Goal: Browse casually: Explore the website without a specific task or goal

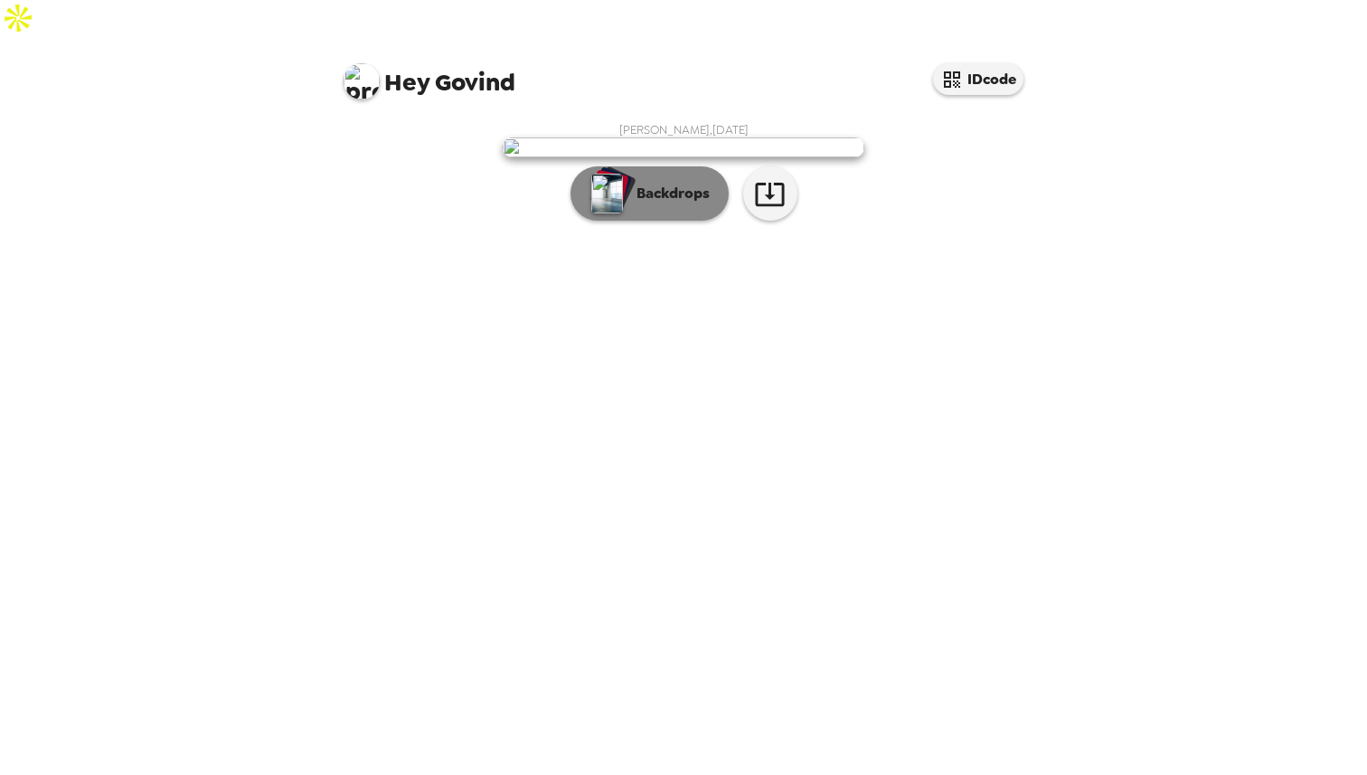
click at [673, 204] on p "Backdrops" at bounding box center [668, 194] width 82 height 22
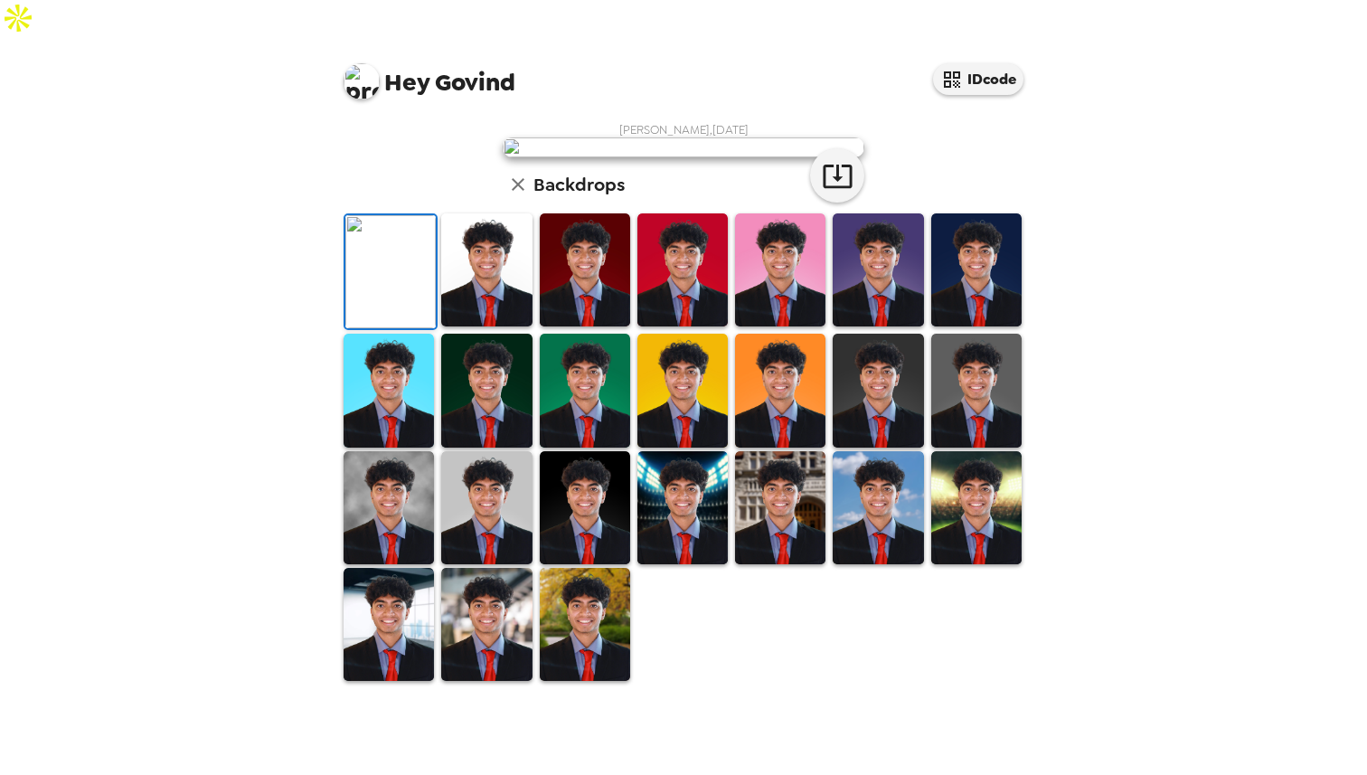
click at [515, 326] on img at bounding box center [486, 269] width 90 height 113
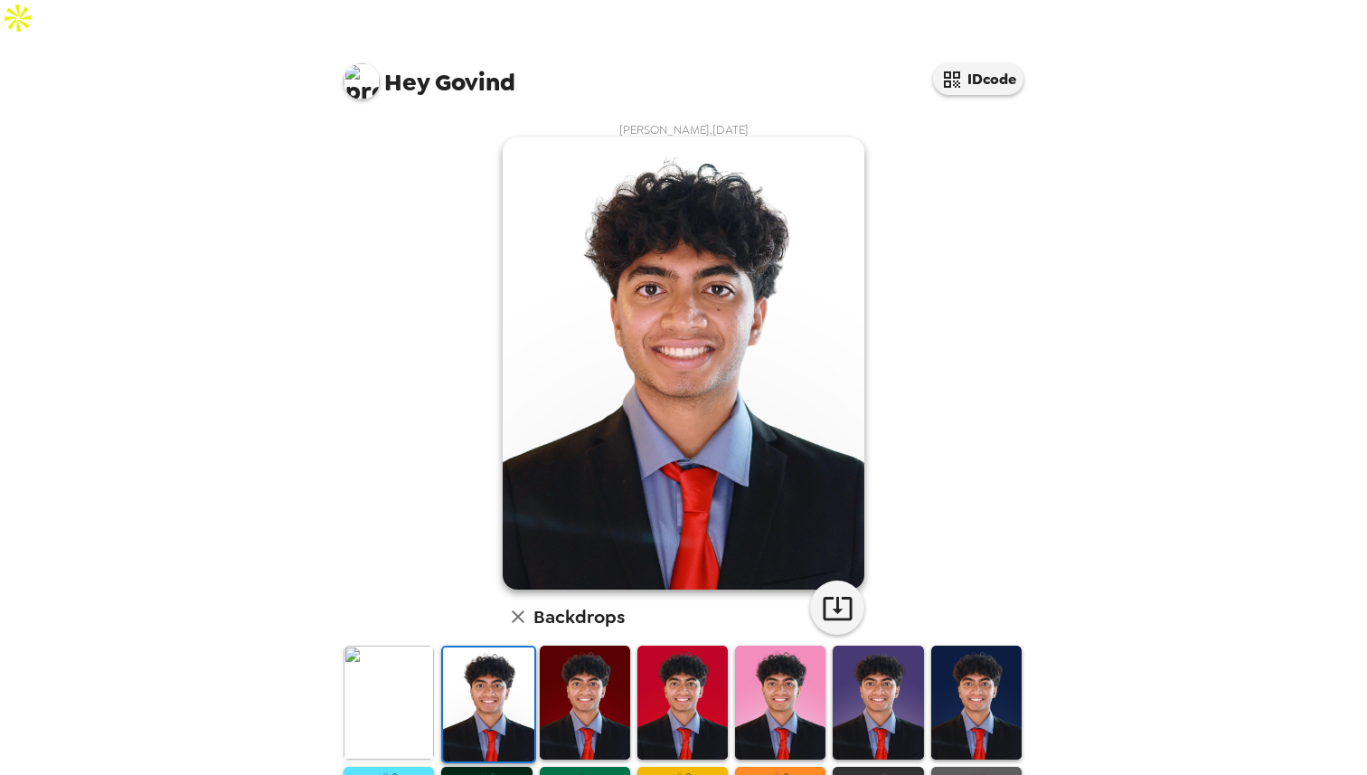
click at [618, 663] on img at bounding box center [585, 701] width 90 height 113
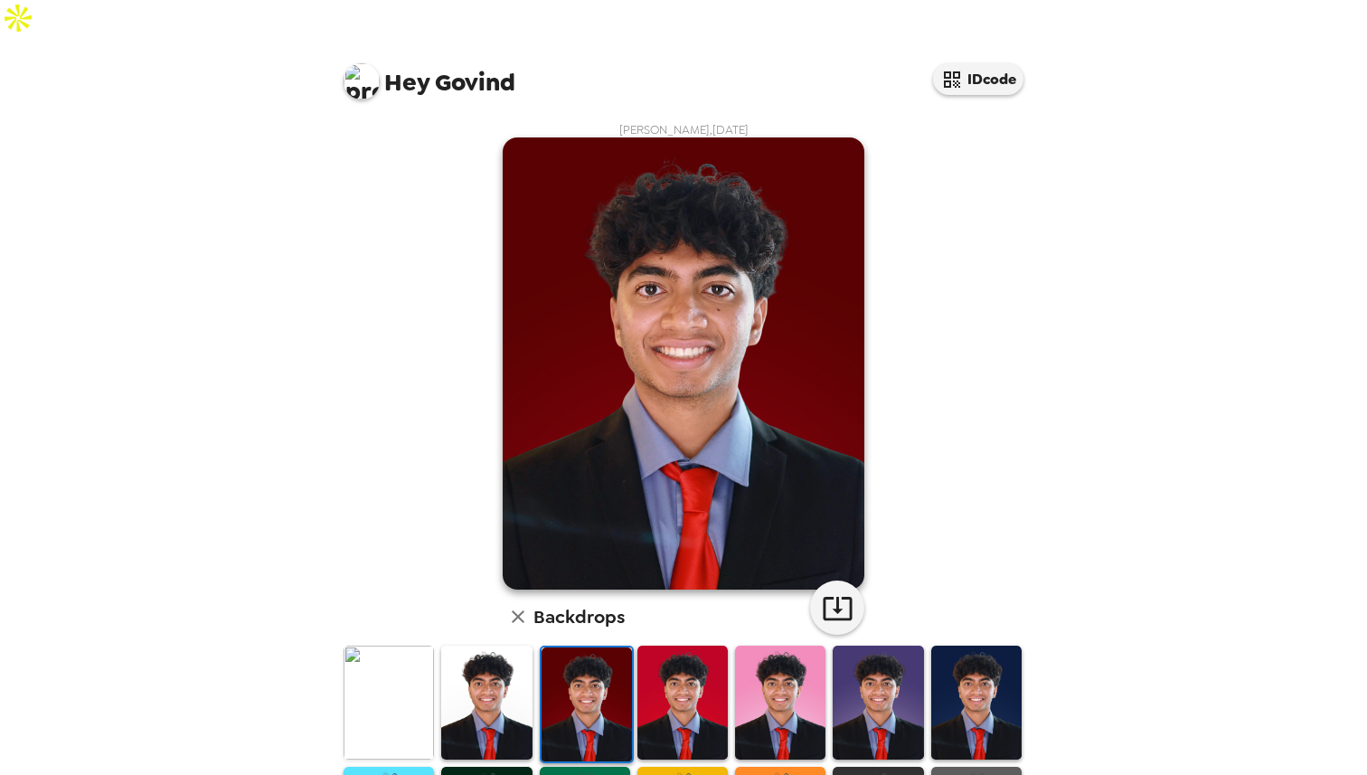
click at [662, 662] on img at bounding box center [682, 701] width 90 height 113
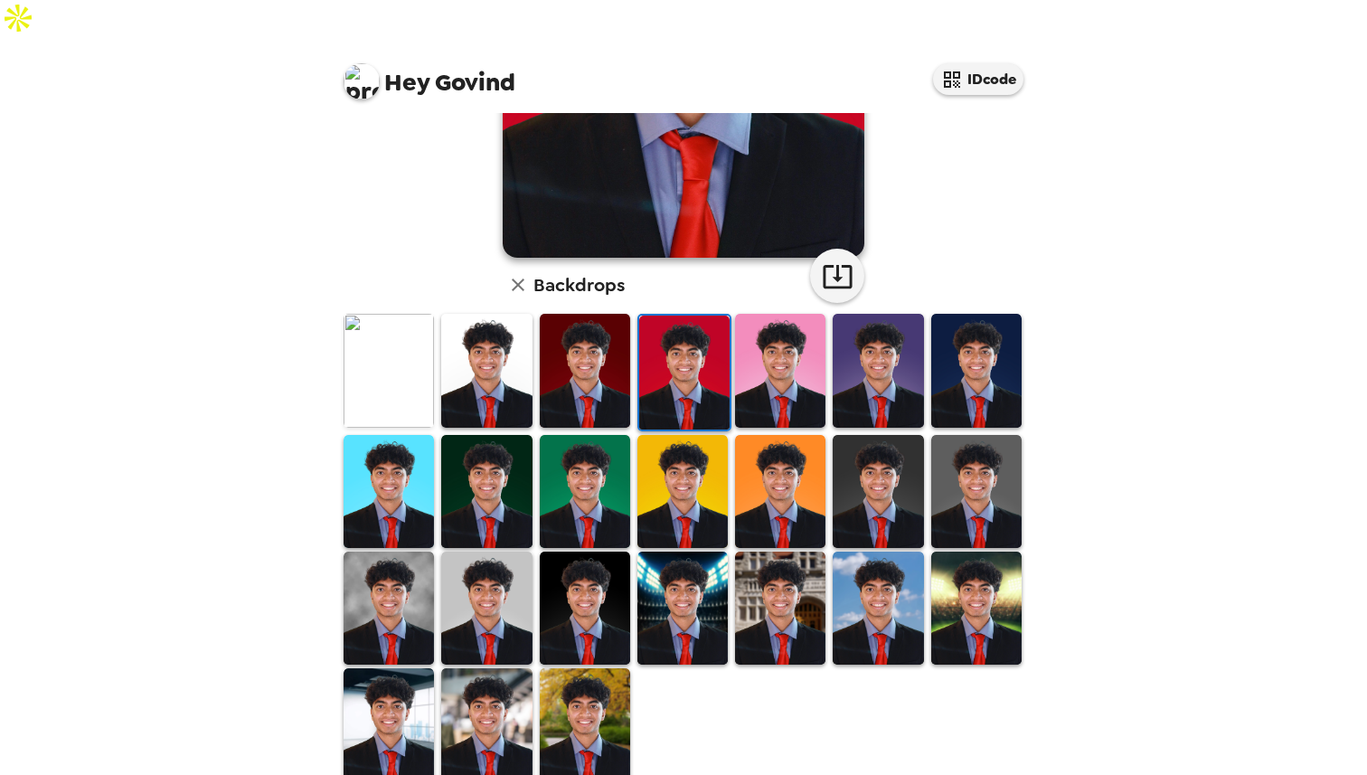
click at [664, 561] on img at bounding box center [682, 607] width 90 height 113
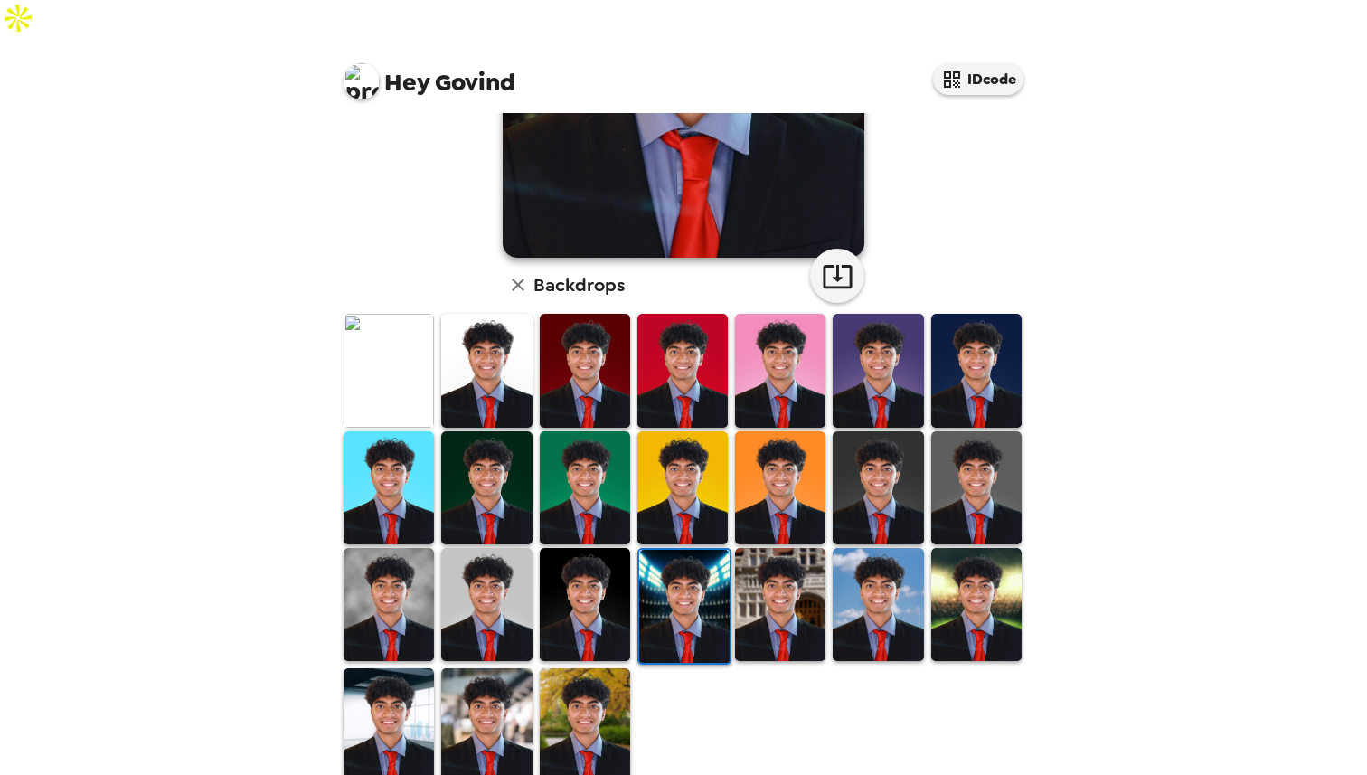
click at [598, 568] on img at bounding box center [585, 604] width 90 height 113
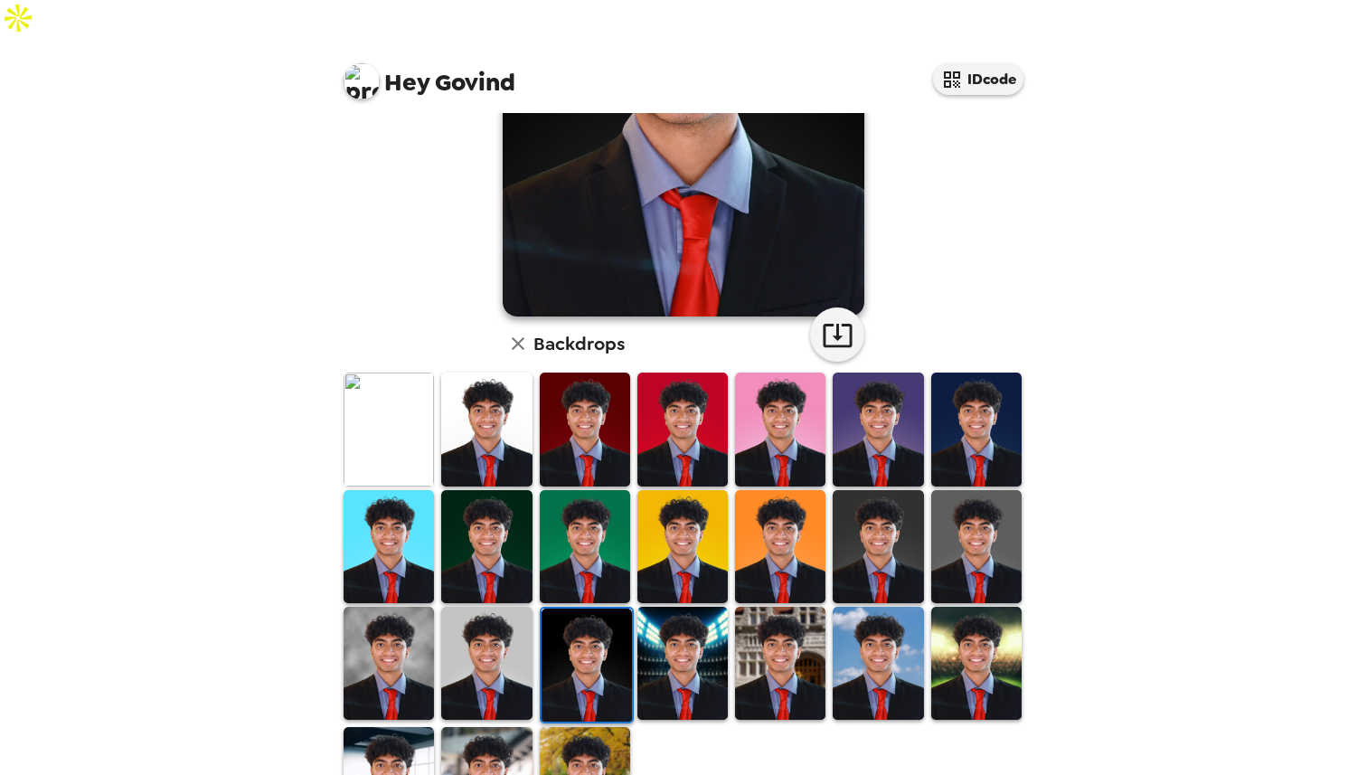
scroll to position [332, 0]
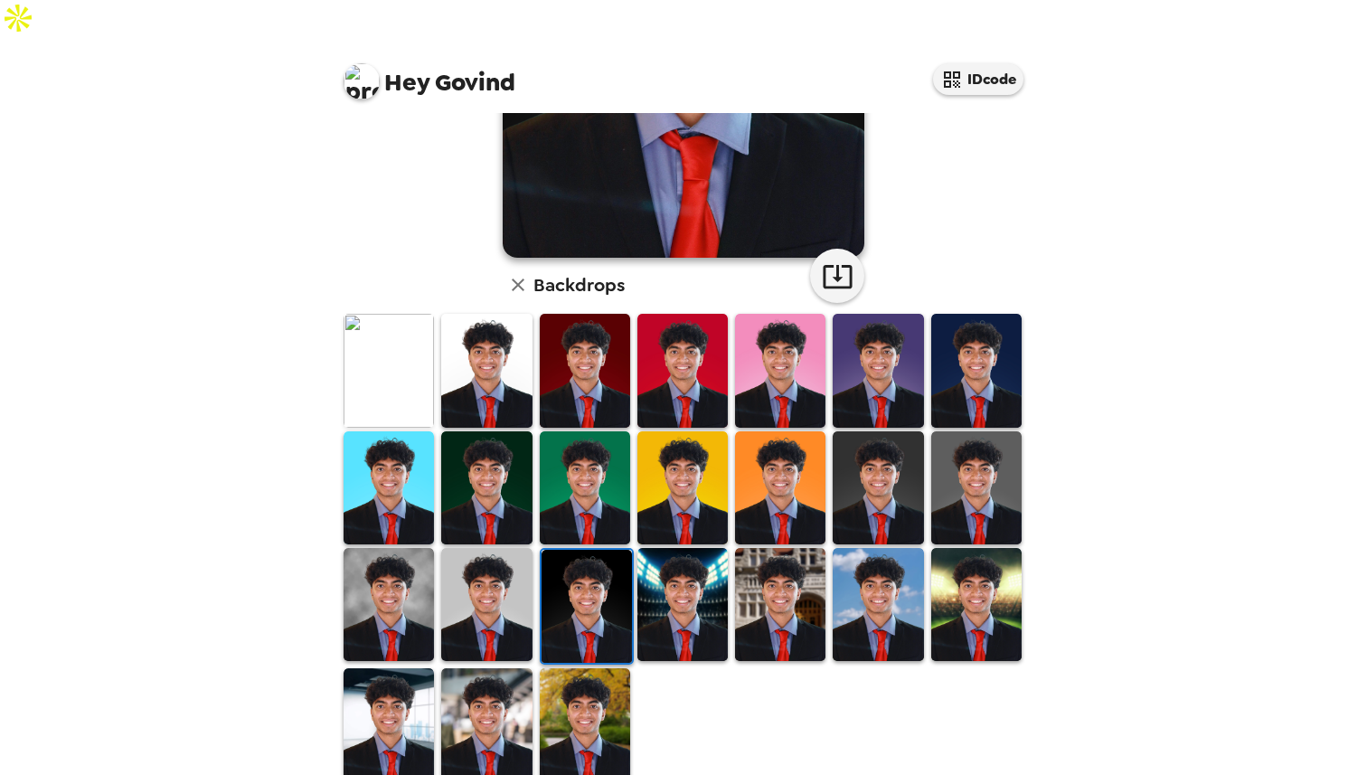
click at [994, 560] on img at bounding box center [976, 604] width 90 height 113
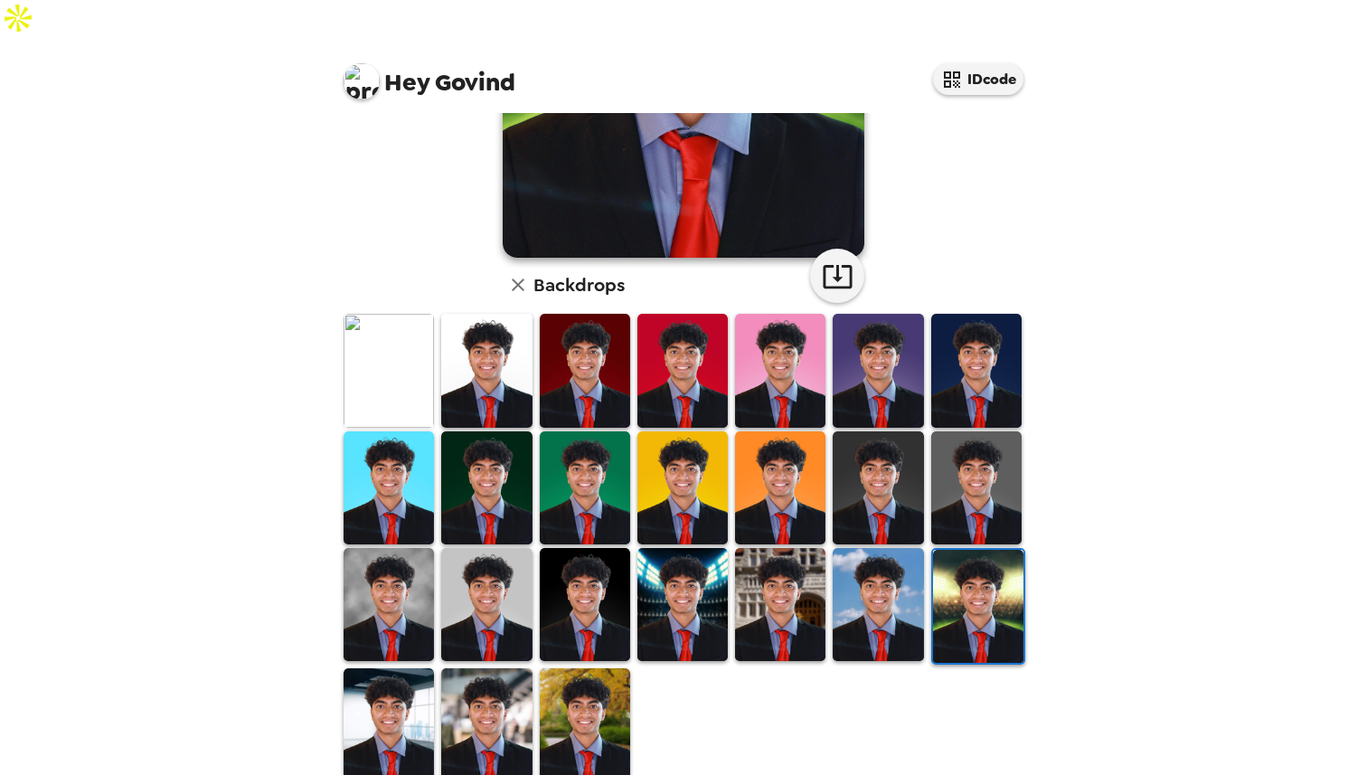
click at [552, 700] on img at bounding box center [585, 724] width 90 height 113
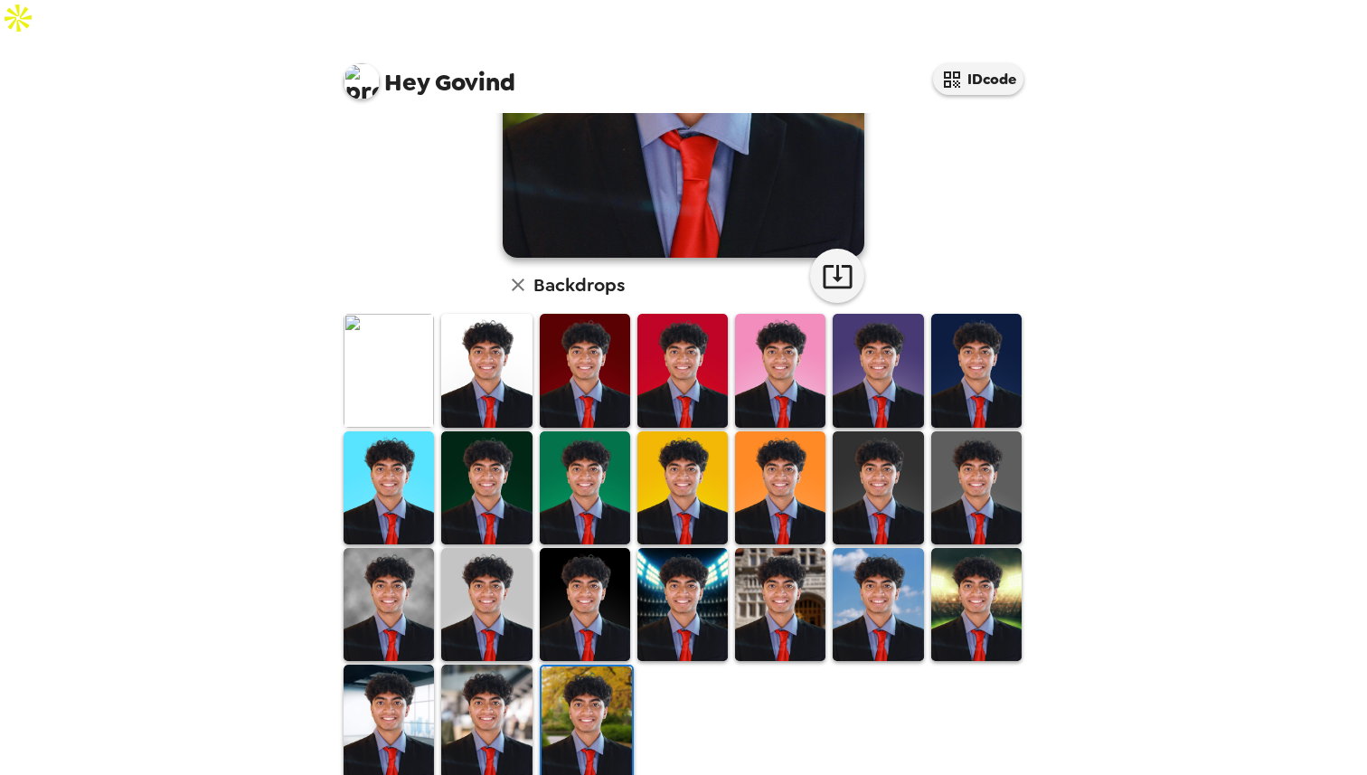
scroll to position [305, 0]
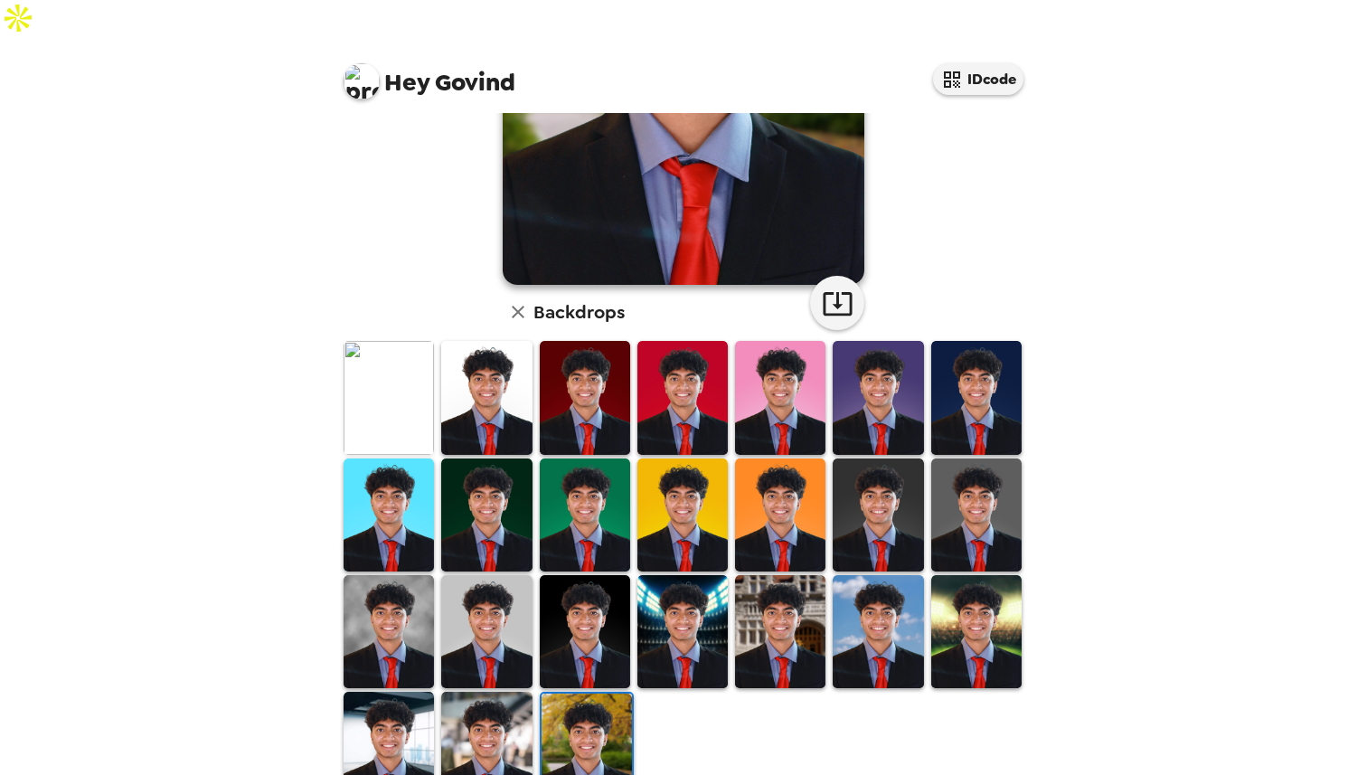
click at [502, 712] on img at bounding box center [486, 748] width 90 height 113
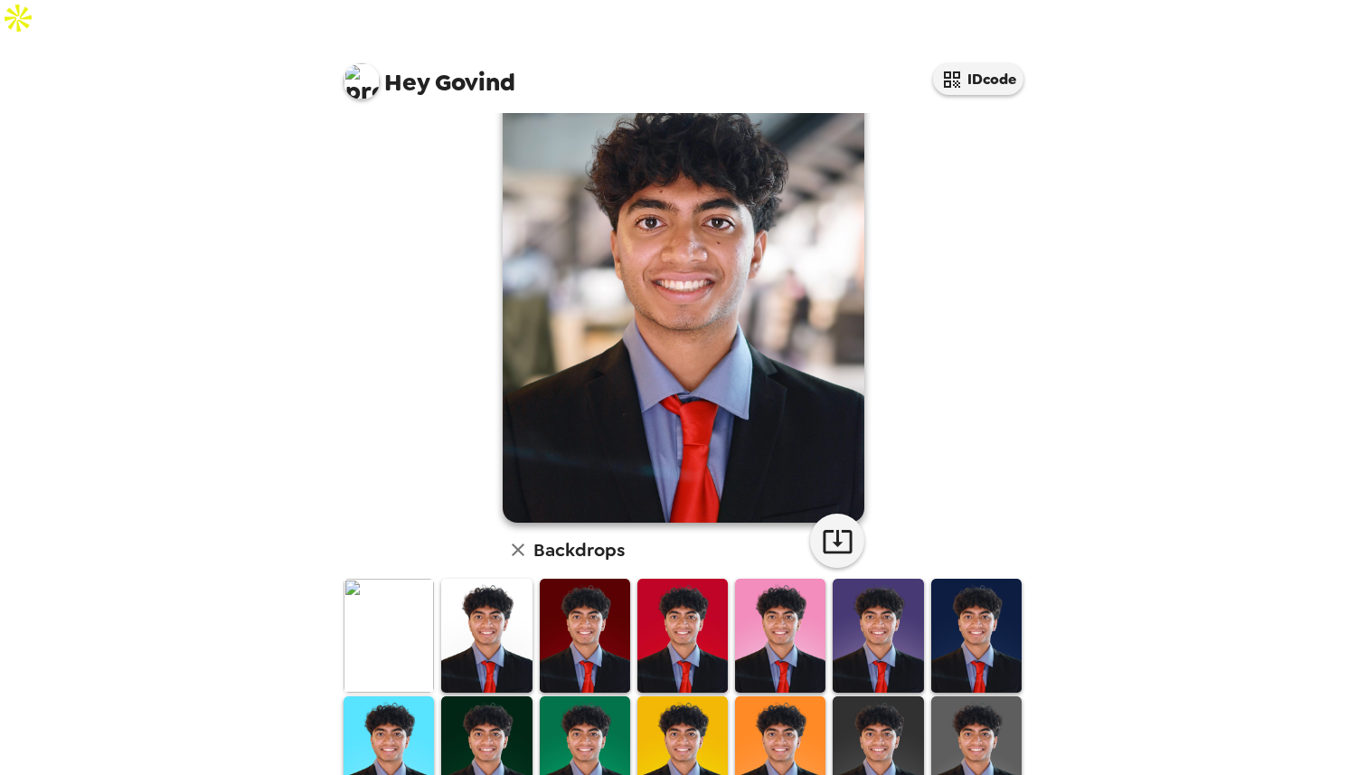
scroll to position [0, 0]
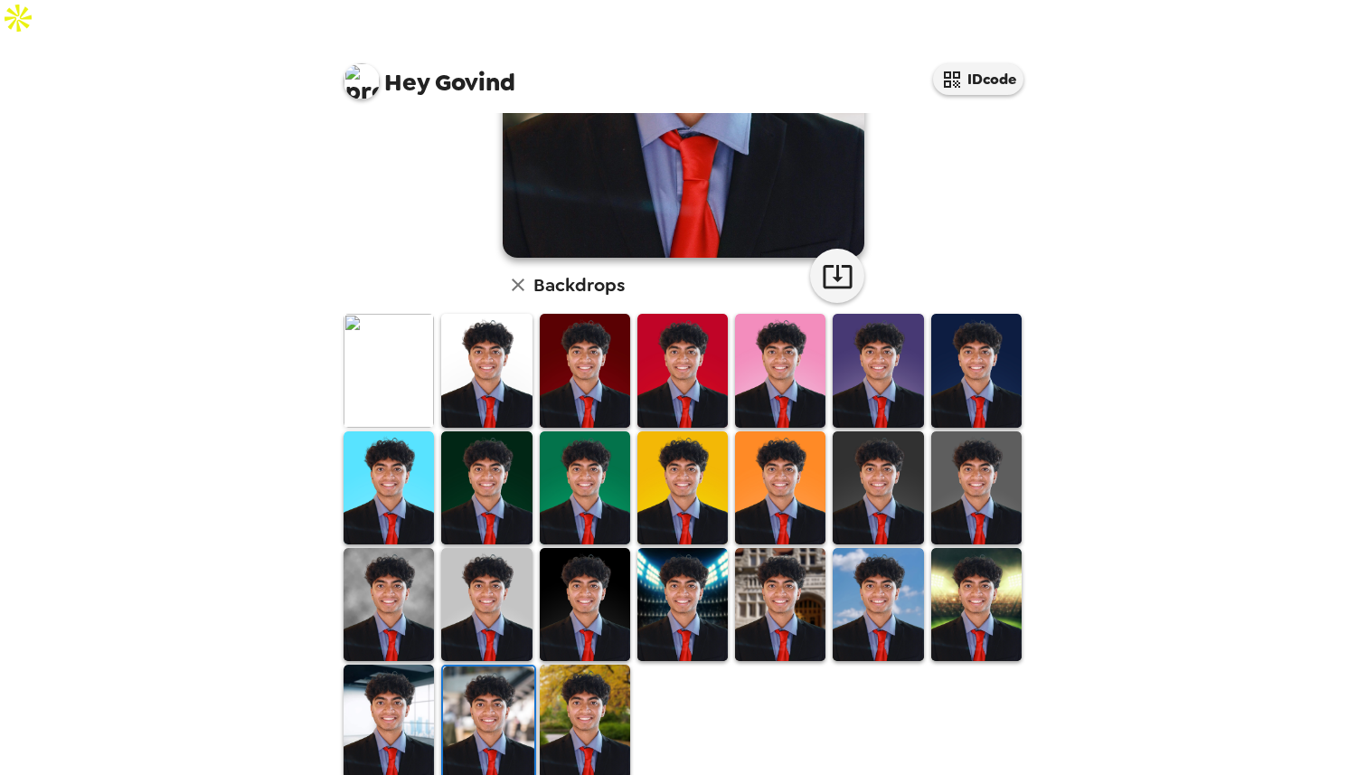
click at [403, 664] on img at bounding box center [389, 720] width 90 height 113
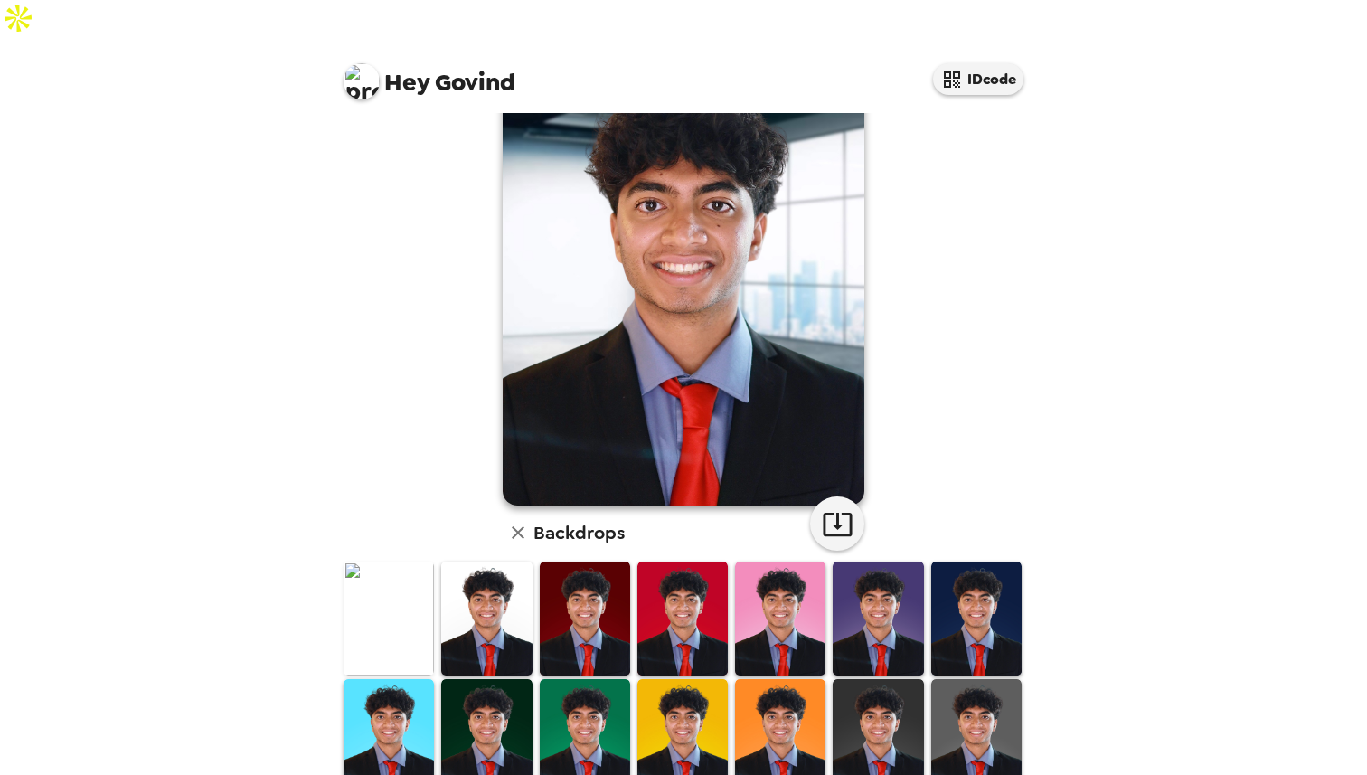
scroll to position [86, 0]
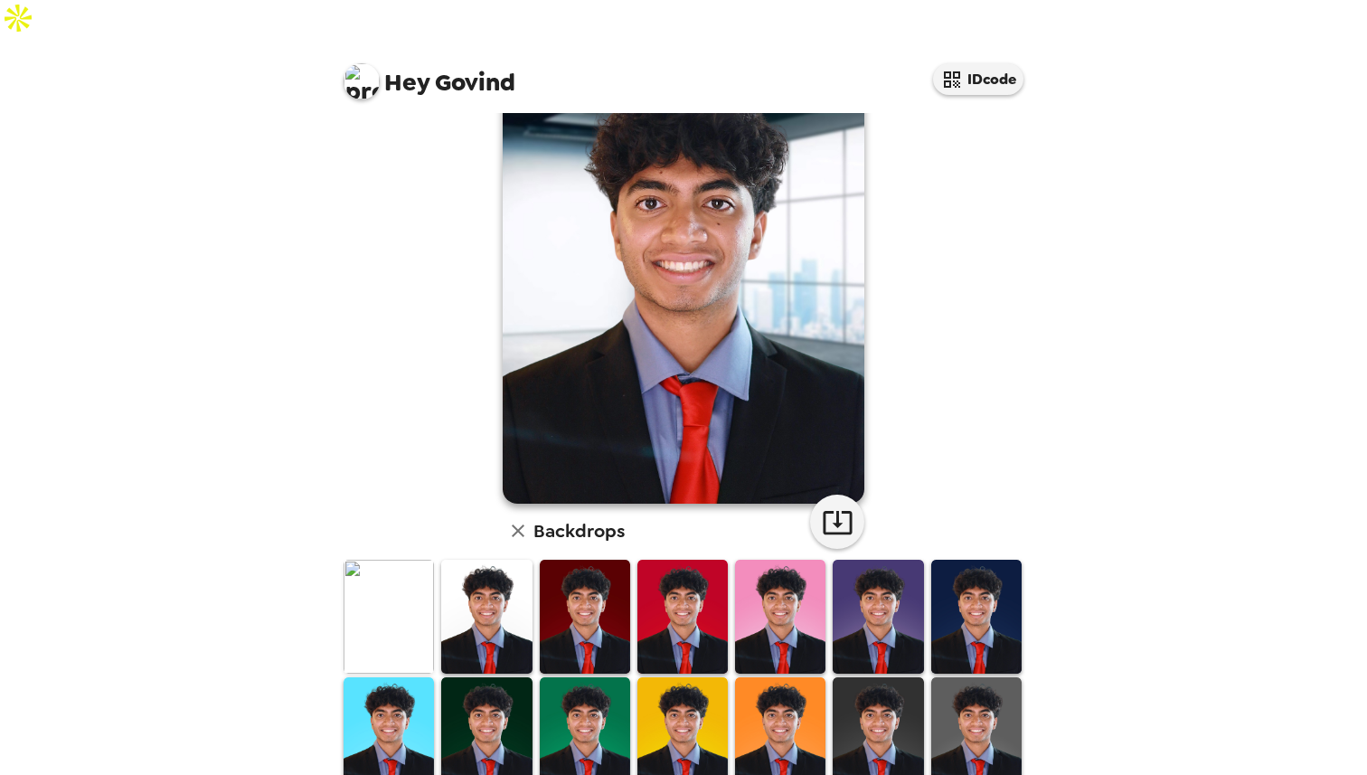
click at [874, 684] on img at bounding box center [878, 733] width 90 height 113
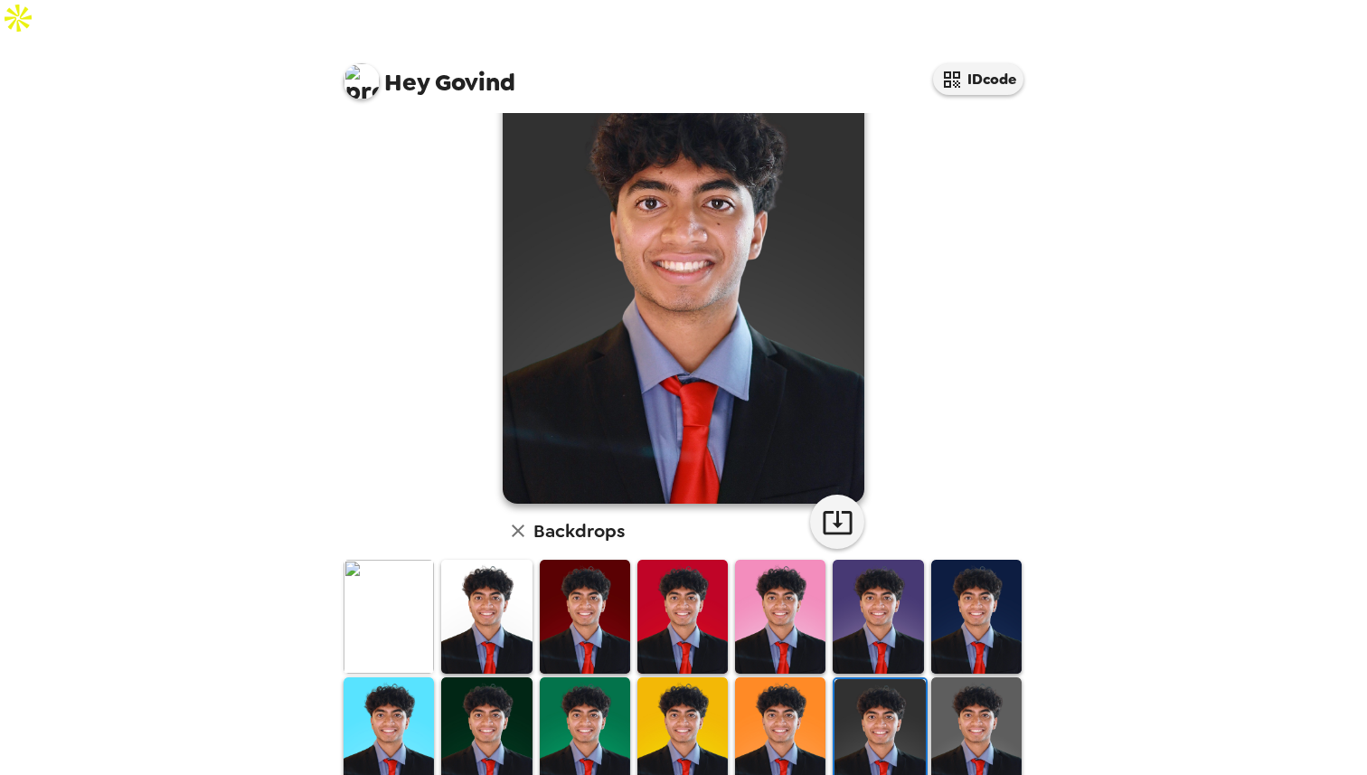
click at [774, 677] on img at bounding box center [780, 733] width 90 height 113
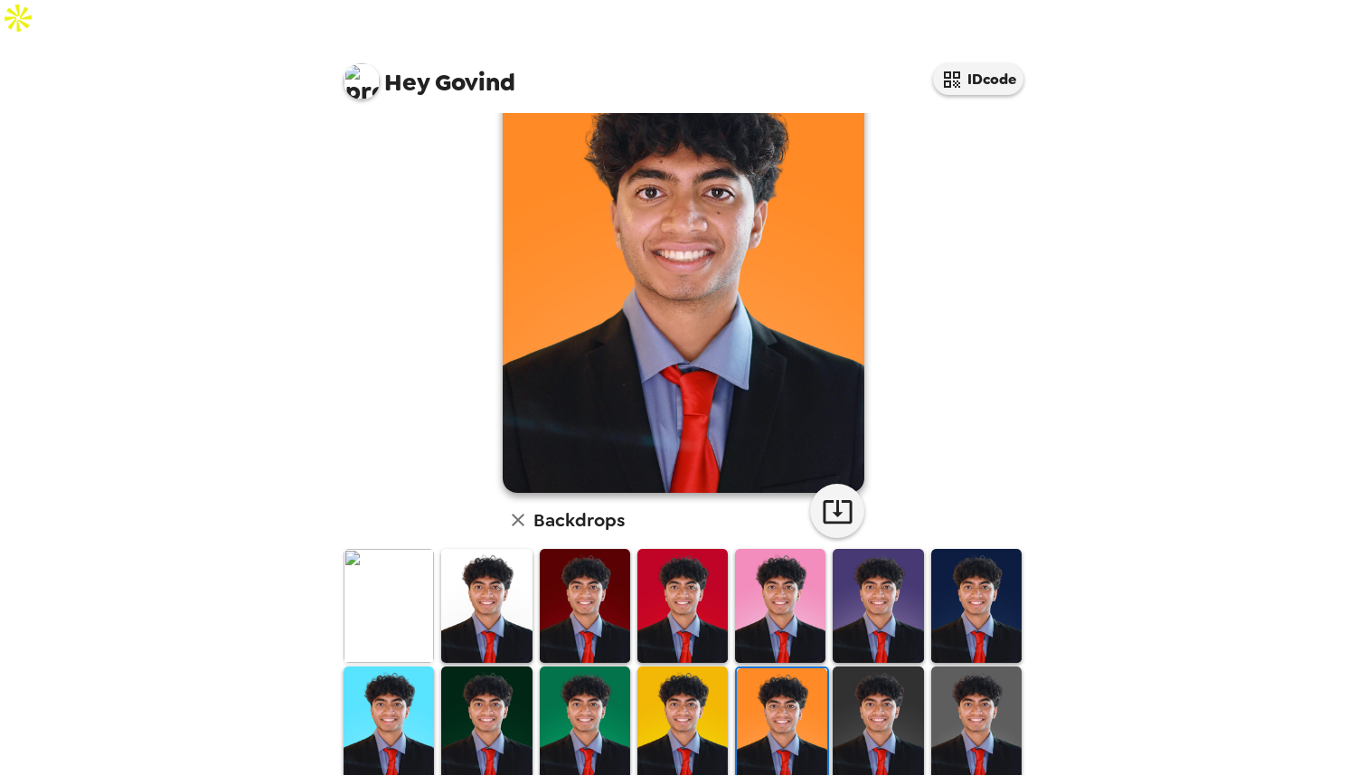
scroll to position [184, 0]
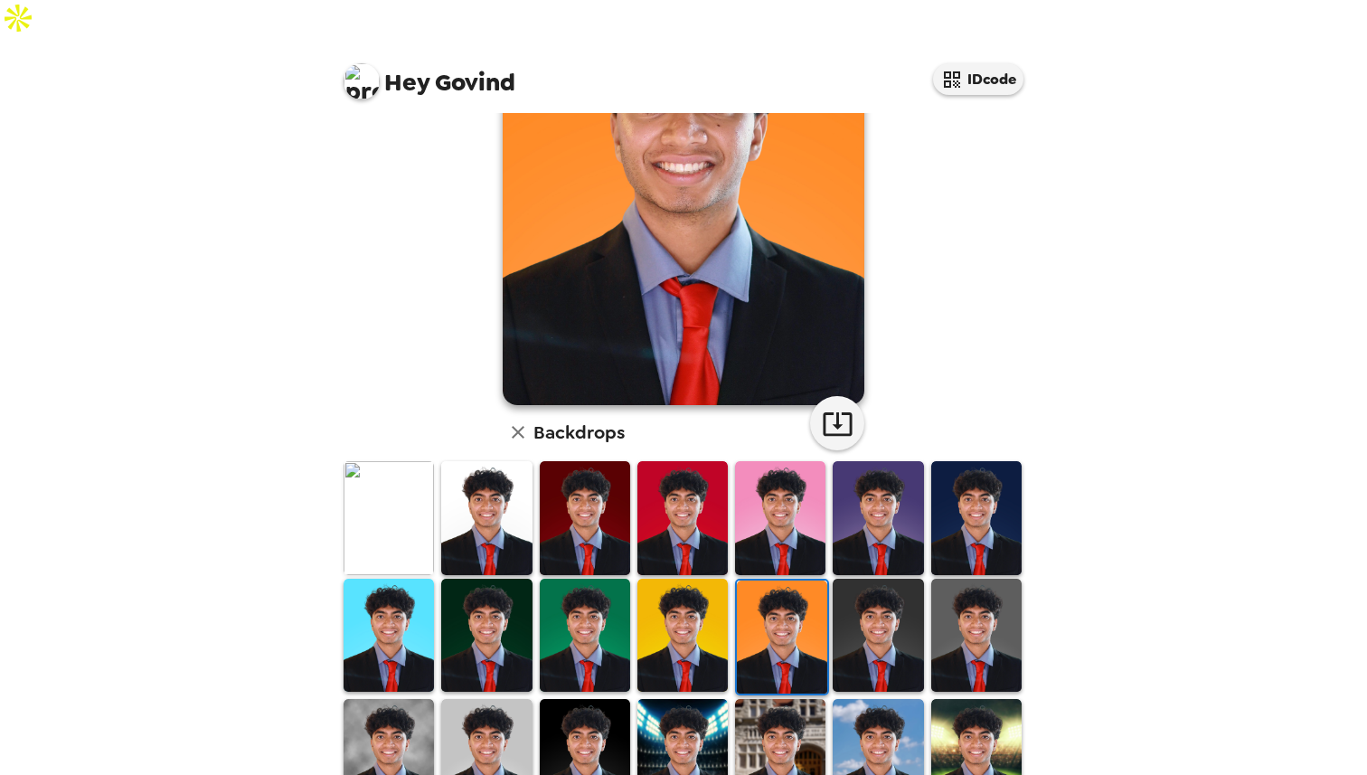
click at [499, 701] on img at bounding box center [486, 755] width 90 height 113
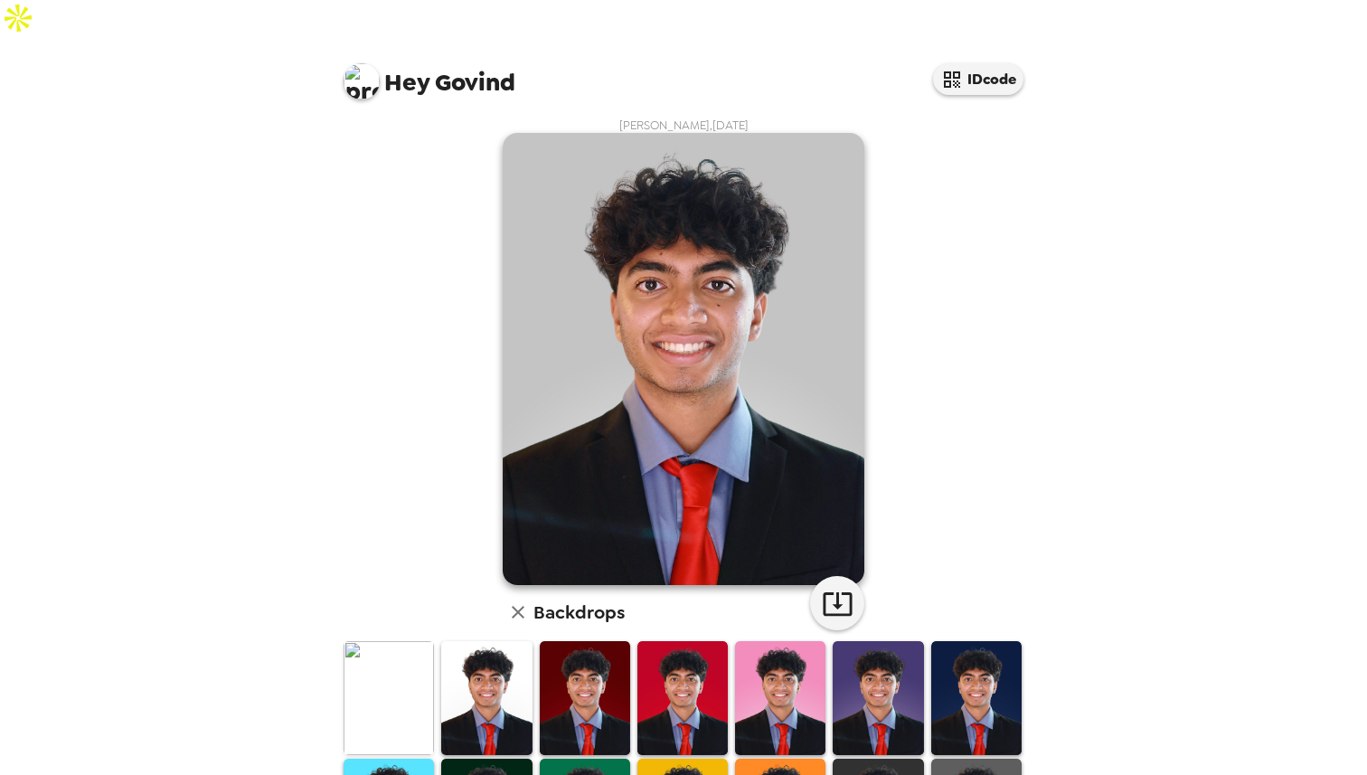
scroll to position [156, 0]
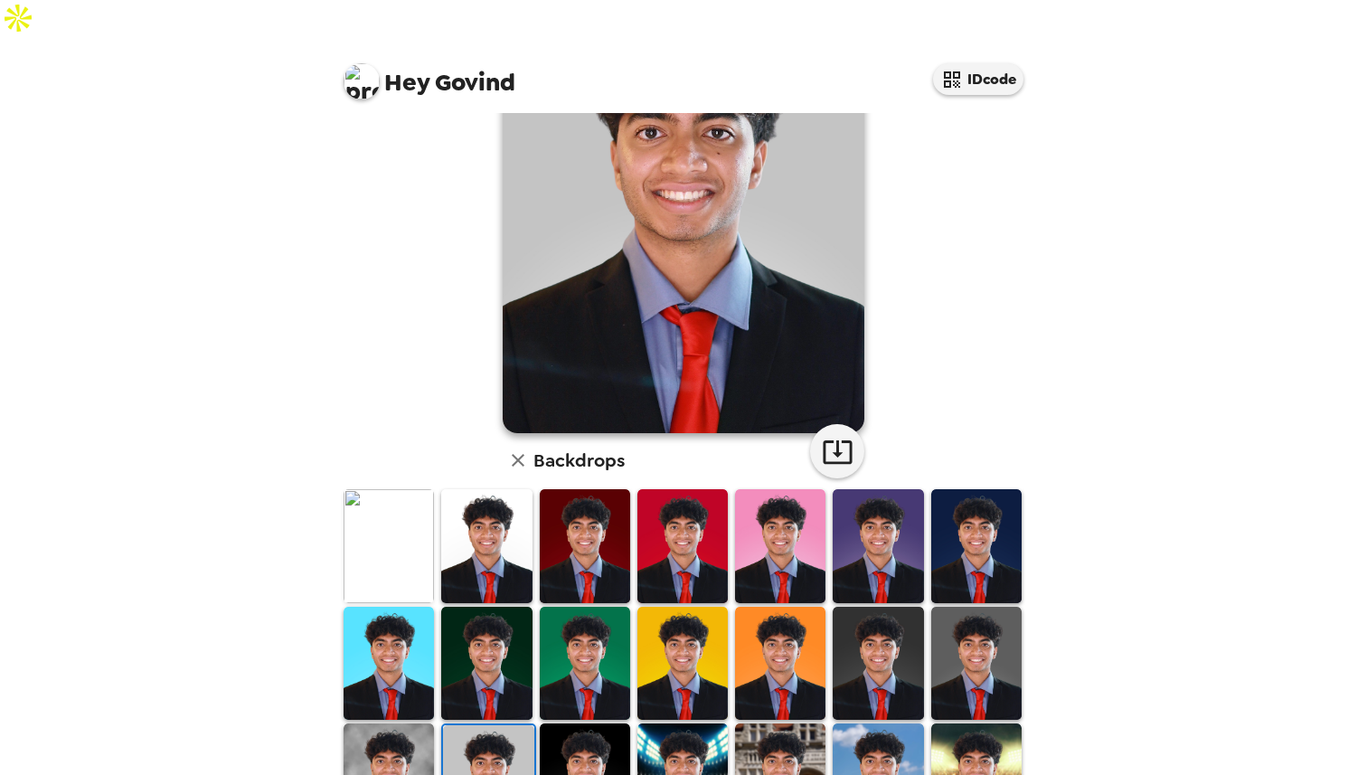
click at [396, 745] on img at bounding box center [389, 779] width 90 height 113
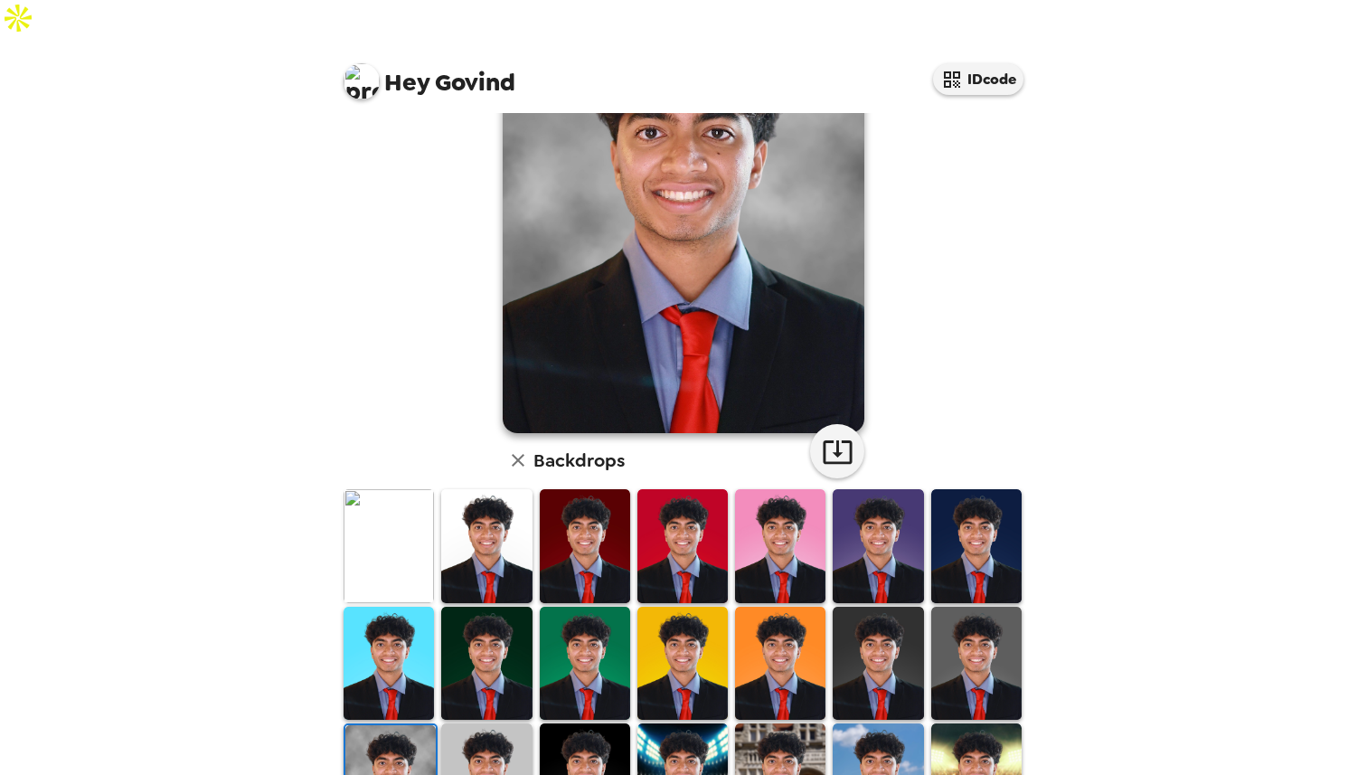
scroll to position [0, 0]
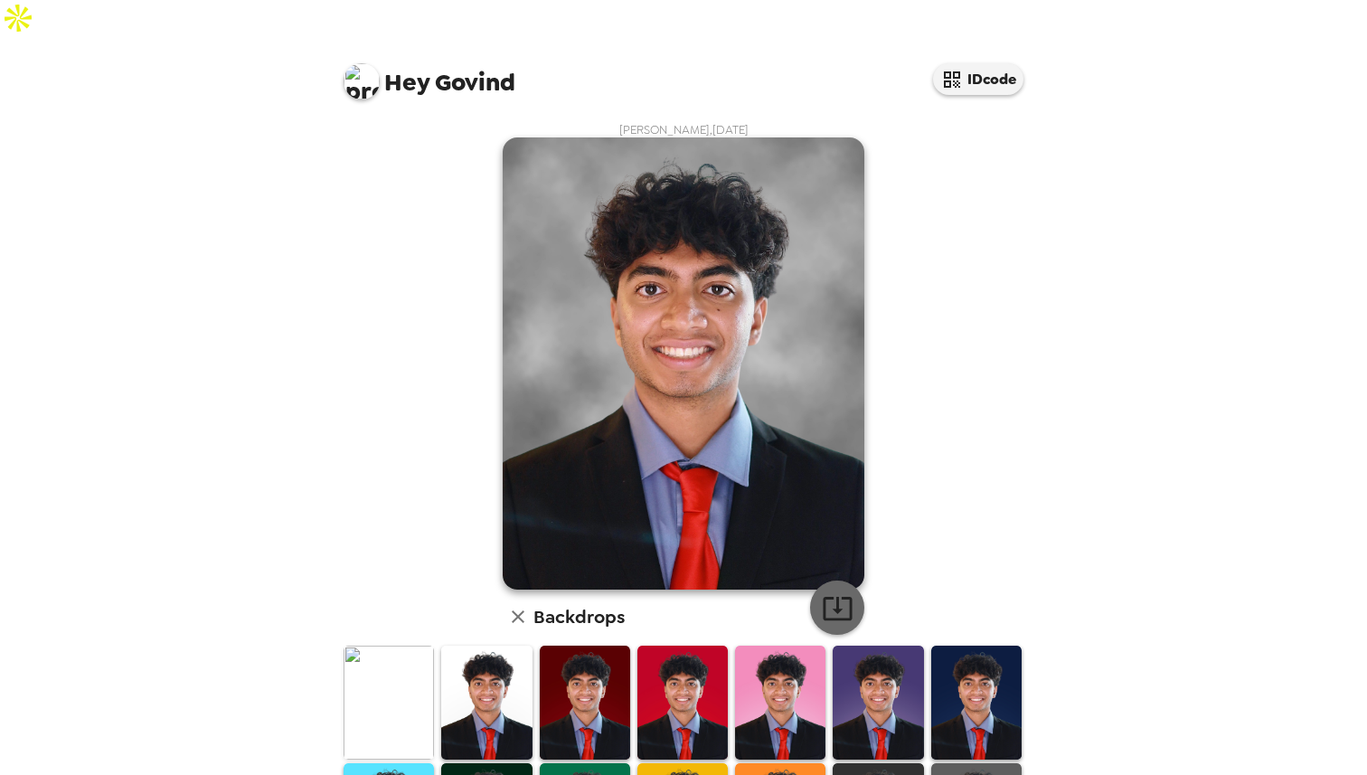
click at [837, 592] on icon "button" at bounding box center [838, 608] width 32 height 32
click at [864, 659] on img at bounding box center [878, 701] width 90 height 113
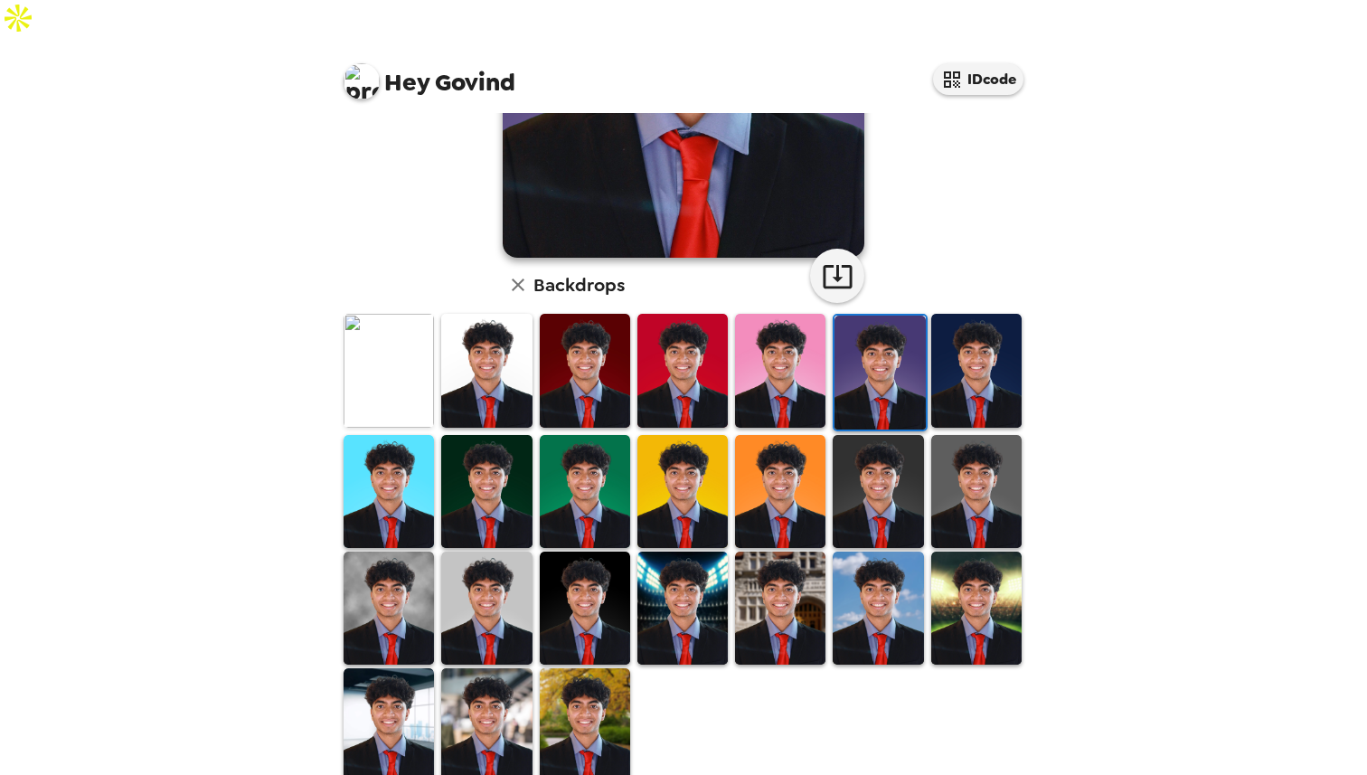
click at [804, 587] on img at bounding box center [780, 607] width 90 height 113
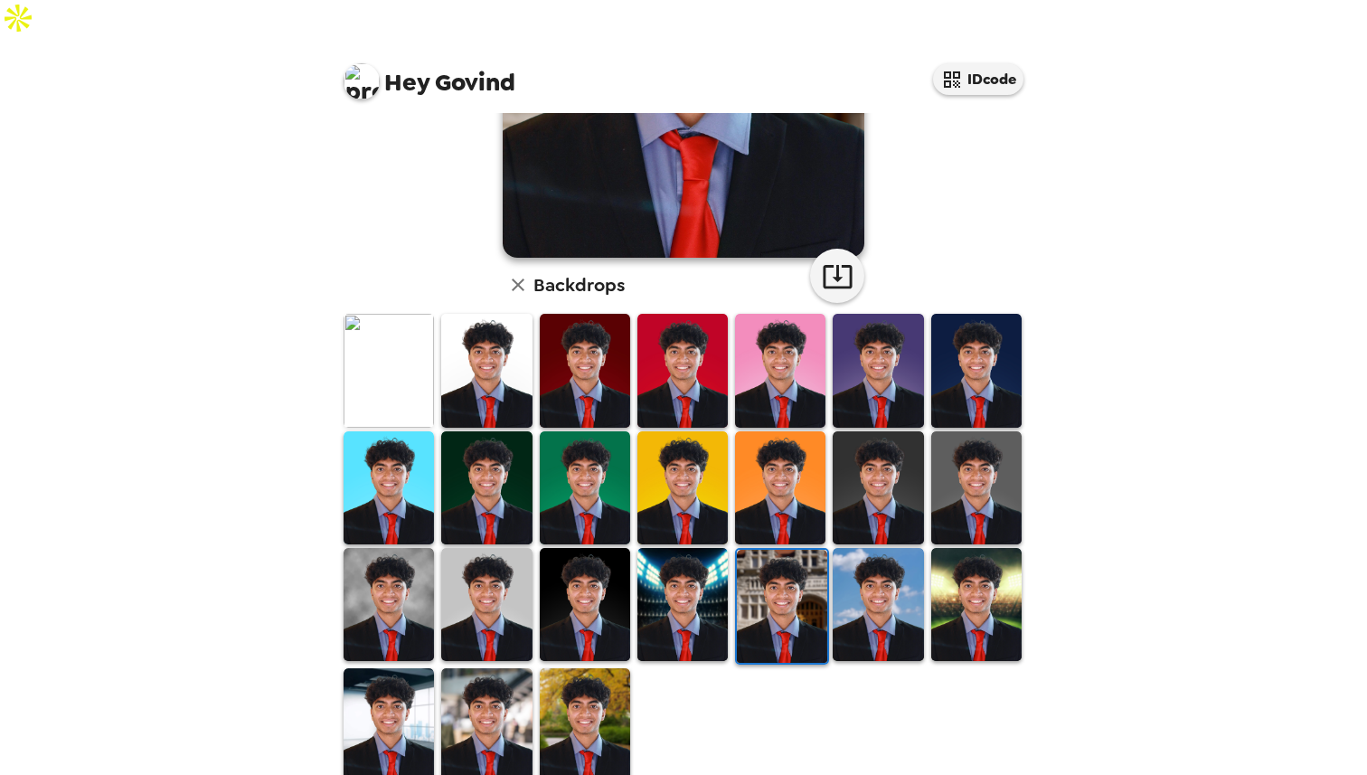
click at [860, 548] on img at bounding box center [878, 604] width 90 height 113
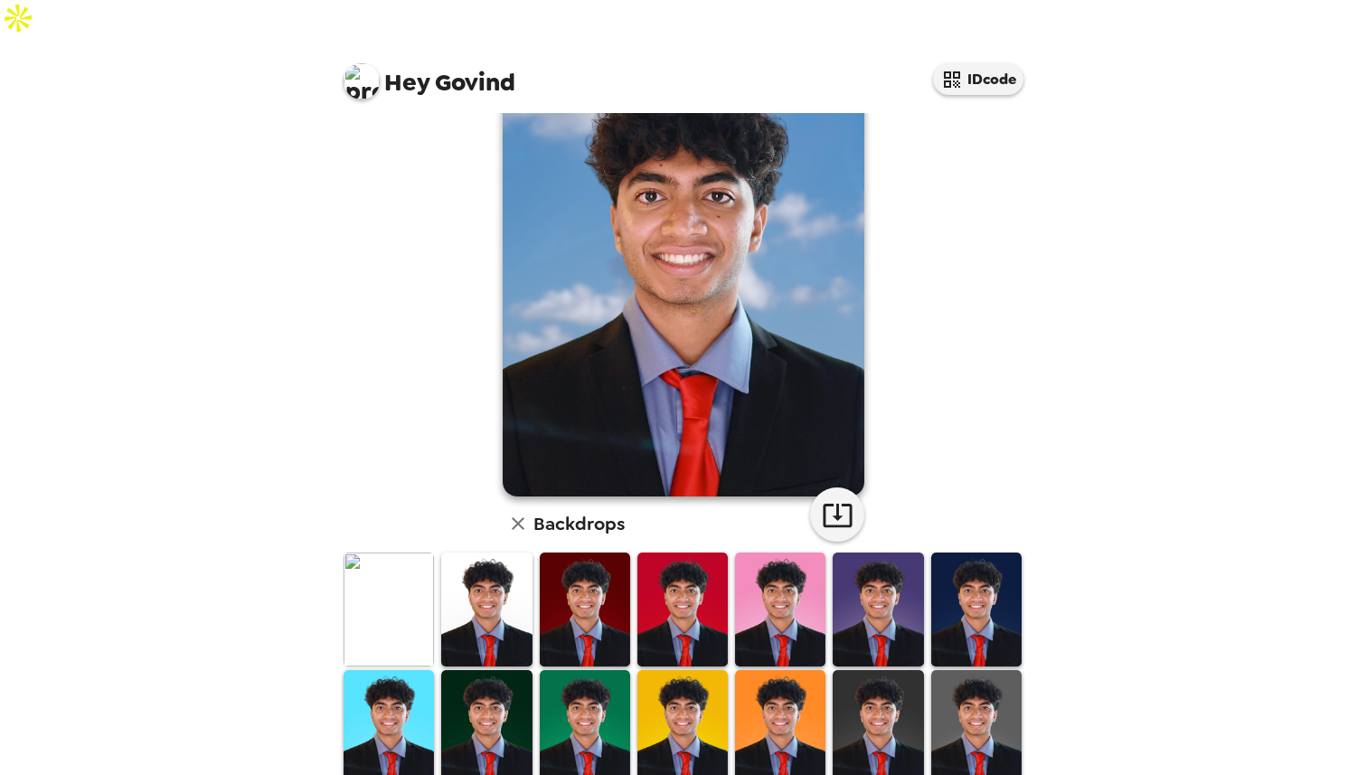
scroll to position [144, 0]
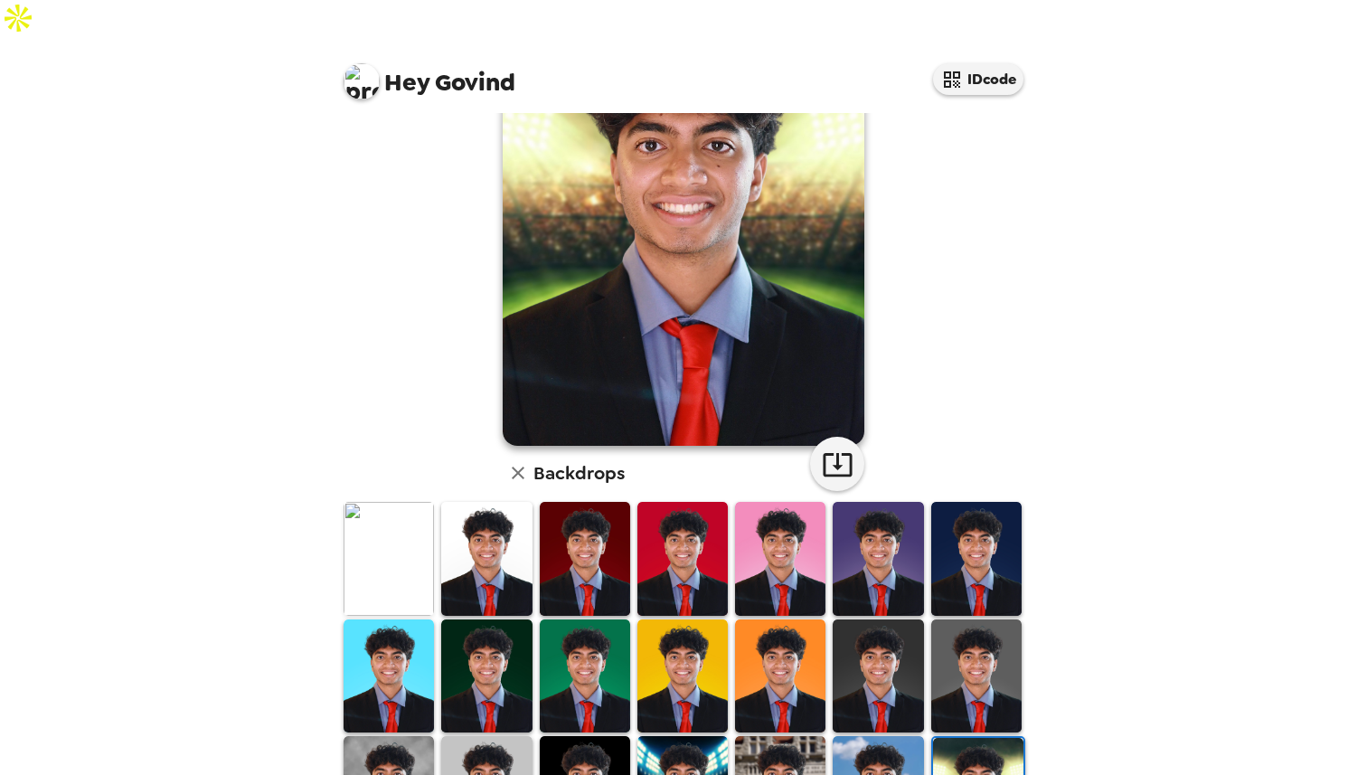
scroll to position [0, 0]
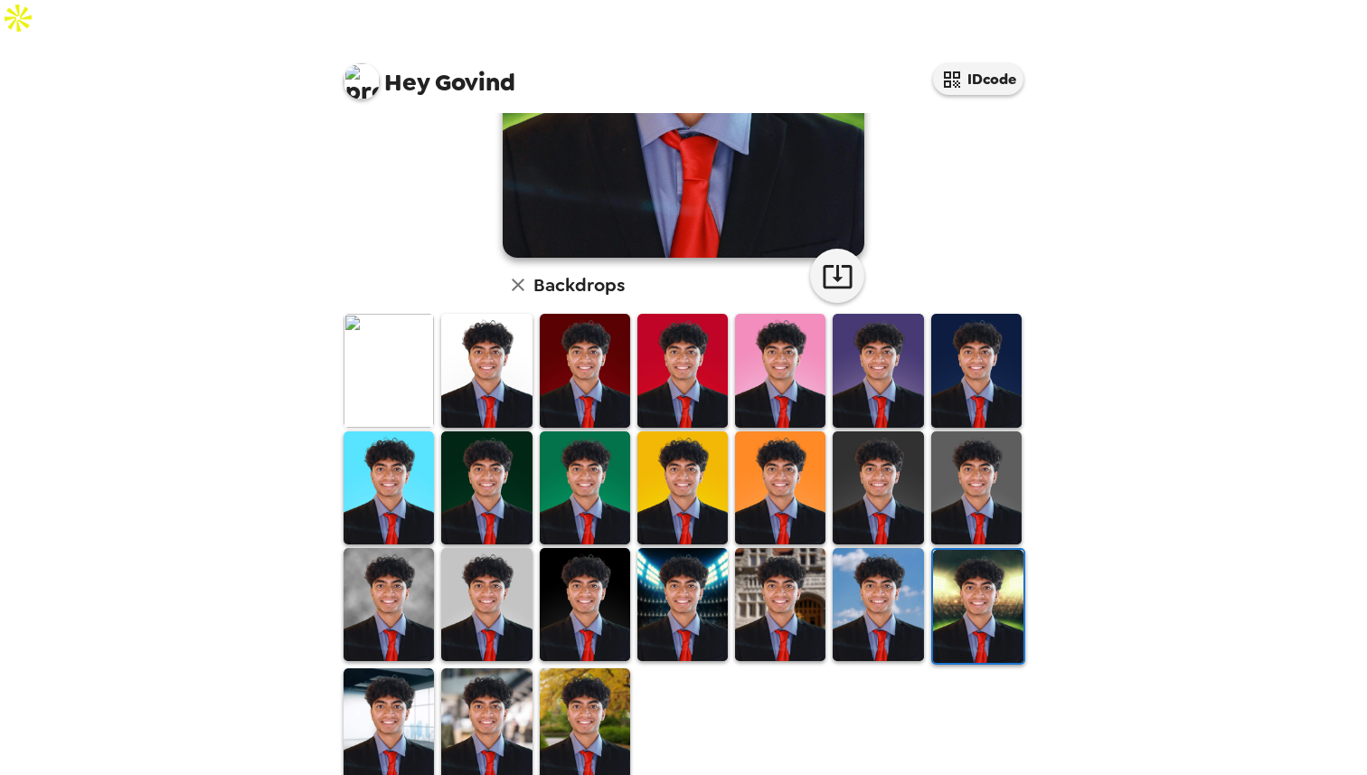
click at [672, 565] on img at bounding box center [682, 604] width 90 height 113
